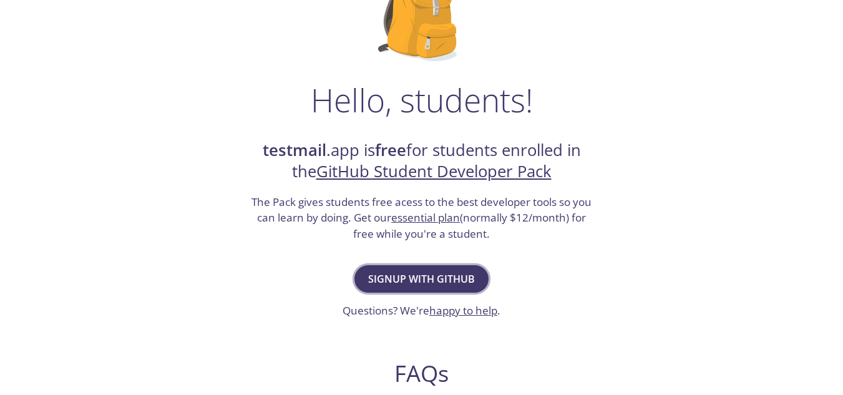
scroll to position [132, 0]
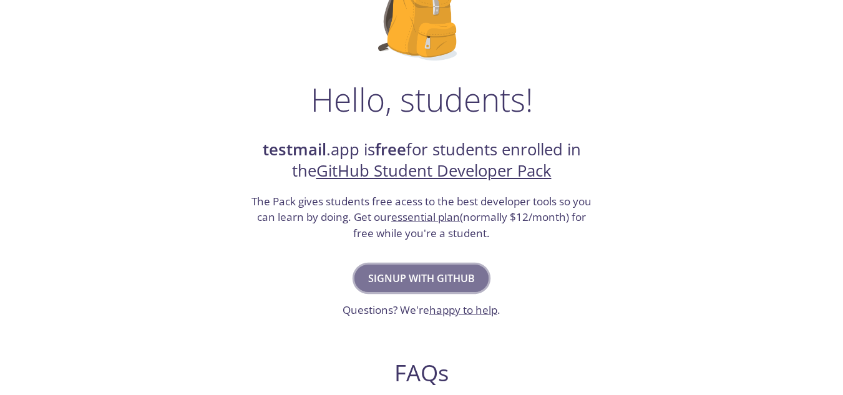
click at [455, 288] on button "Signup with GitHub" at bounding box center [421, 278] width 134 height 27
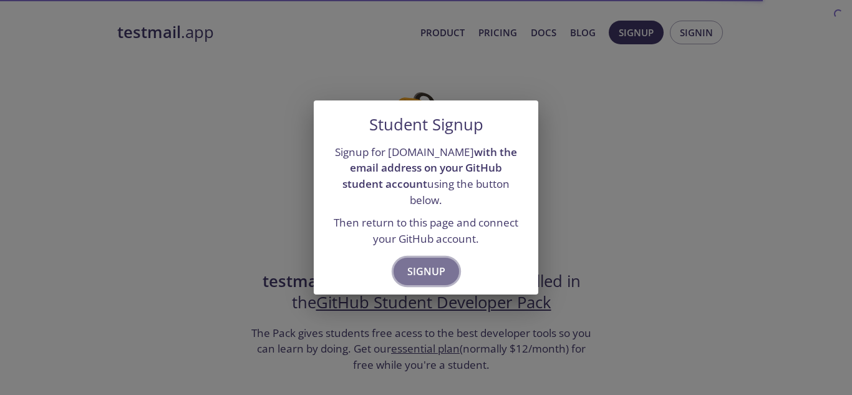
click at [426, 263] on span "Signup" at bounding box center [426, 271] width 38 height 17
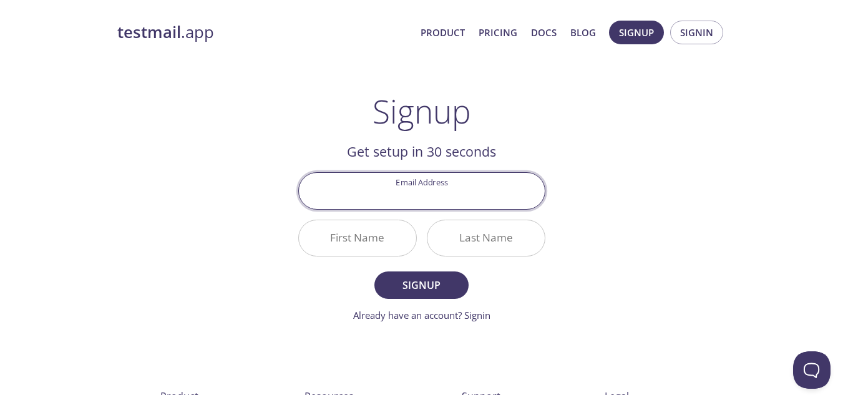
click at [422, 192] on input "Email Address" at bounding box center [422, 191] width 246 height 36
type input "[EMAIL_ADDRESS][DOMAIN_NAME]"
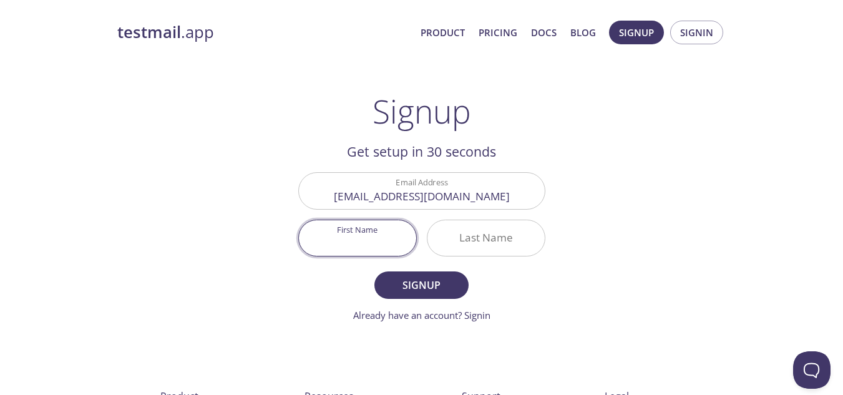
click at [376, 243] on input "First Name" at bounding box center [357, 238] width 117 height 36
type input "[PERSON_NAME]"
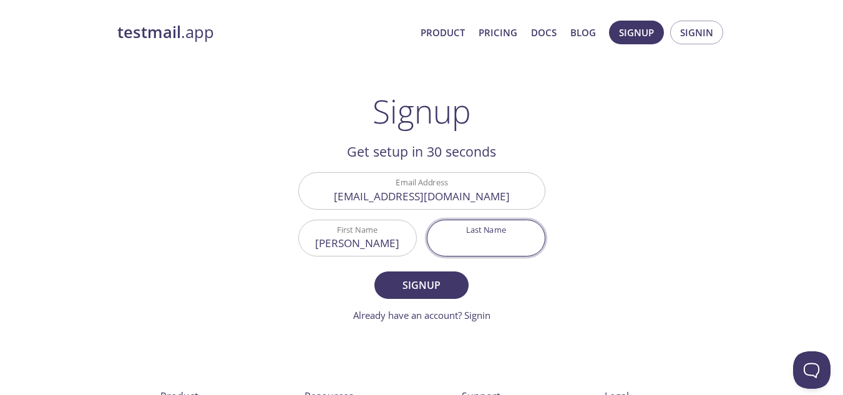
click at [525, 239] on input "Last Name" at bounding box center [485, 238] width 117 height 36
type input "Nyambane"
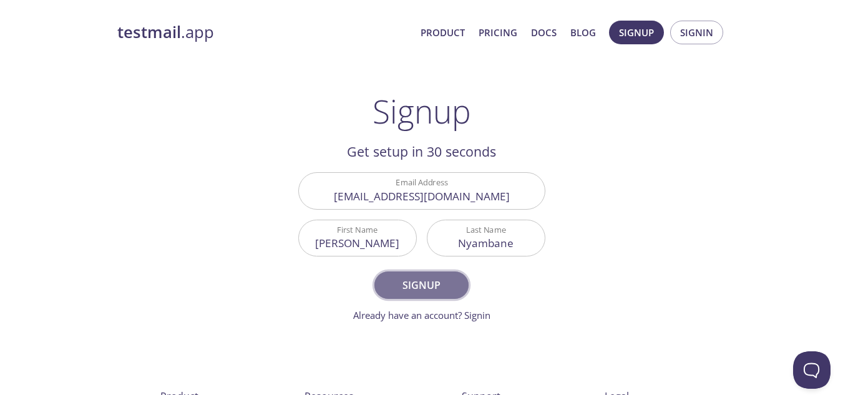
click at [427, 288] on span "Signup" at bounding box center [421, 284] width 66 height 17
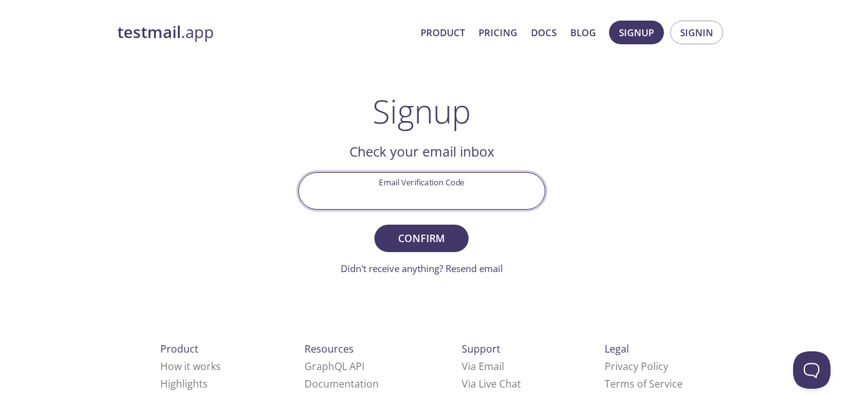
click at [387, 189] on input "Email Verification Code" at bounding box center [422, 191] width 246 height 36
paste input "2LWU3NH"
type input "2LWU3NH"
click at [424, 234] on span "Confirm" at bounding box center [421, 238] width 66 height 17
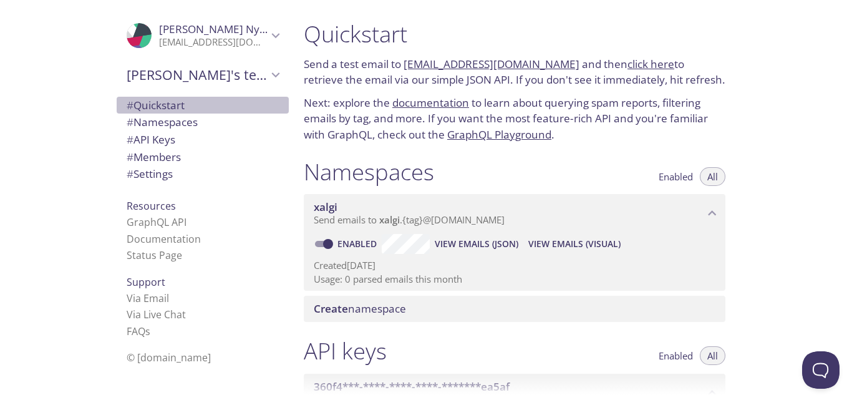
click at [168, 112] on span "# Quickstart" at bounding box center [156, 105] width 58 height 14
